Goal: Task Accomplishment & Management: Complete application form

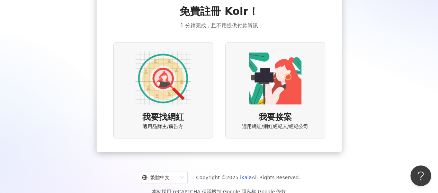
scroll to position [51, 0]
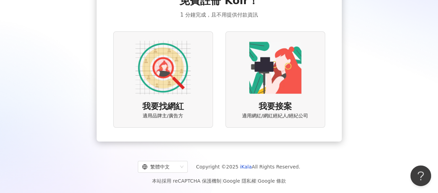
click at [269, 74] on img at bounding box center [274, 67] width 55 height 55
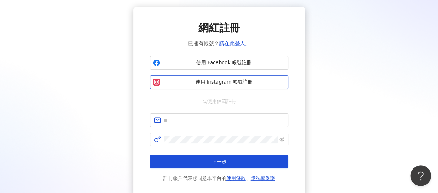
scroll to position [35, 0]
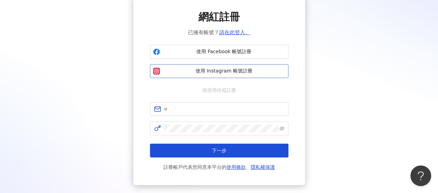
click at [213, 72] on span "使用 Instagram 帳號註冊" at bounding box center [224, 71] width 122 height 7
click at [206, 108] on input "text" at bounding box center [224, 110] width 120 height 8
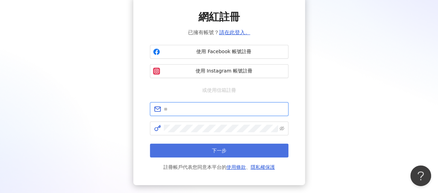
type input "**********"
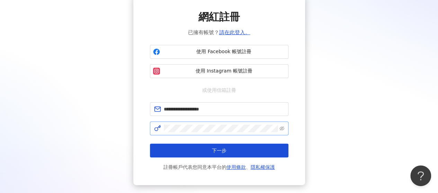
click at [281, 131] on span at bounding box center [281, 129] width 5 height 8
click at [282, 127] on icon "eye-invisible" at bounding box center [281, 129] width 5 height 4
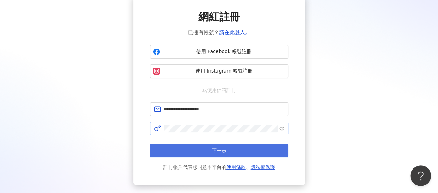
click at [257, 152] on button "下一步" at bounding box center [219, 151] width 138 height 14
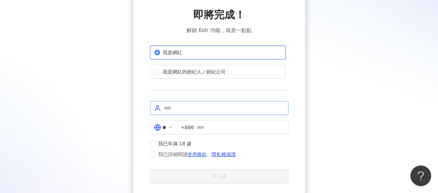
scroll to position [66, 0]
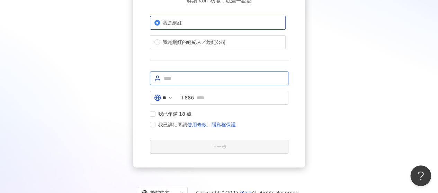
click at [195, 78] on input "text" at bounding box center [224, 79] width 120 height 8
type input "**********"
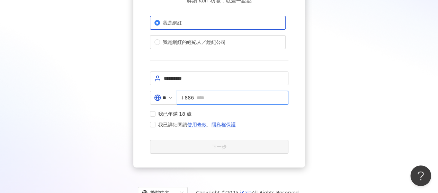
click at [282, 99] on input "text" at bounding box center [241, 98] width 88 height 8
type input "**********"
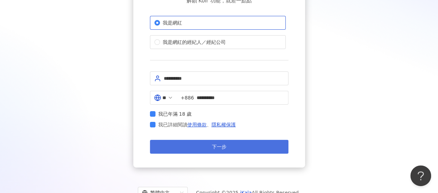
click at [223, 148] on span "下一步" at bounding box center [219, 147] width 15 height 6
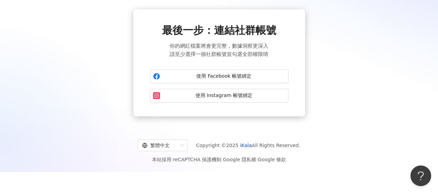
scroll to position [32, 0]
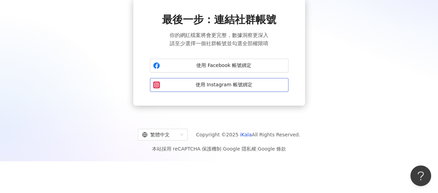
click at [231, 88] on span "使用 Instagram 帳號綁定" at bounding box center [224, 85] width 122 height 7
click at [217, 88] on span "使用 Instagram 帳號綁定" at bounding box center [224, 85] width 122 height 7
